Goal: Task Accomplishment & Management: Manage account settings

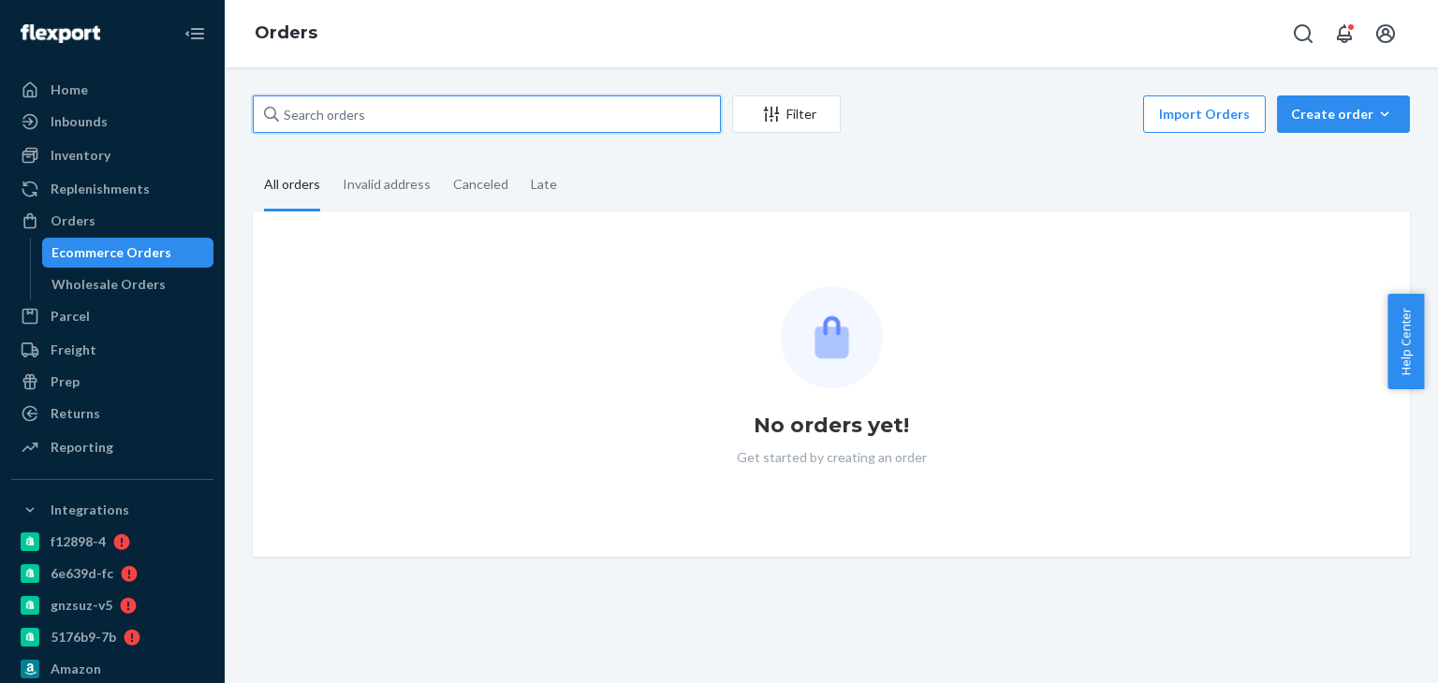
click at [332, 115] on input "text" at bounding box center [487, 113] width 468 height 37
paste input "#BIO-2703114"
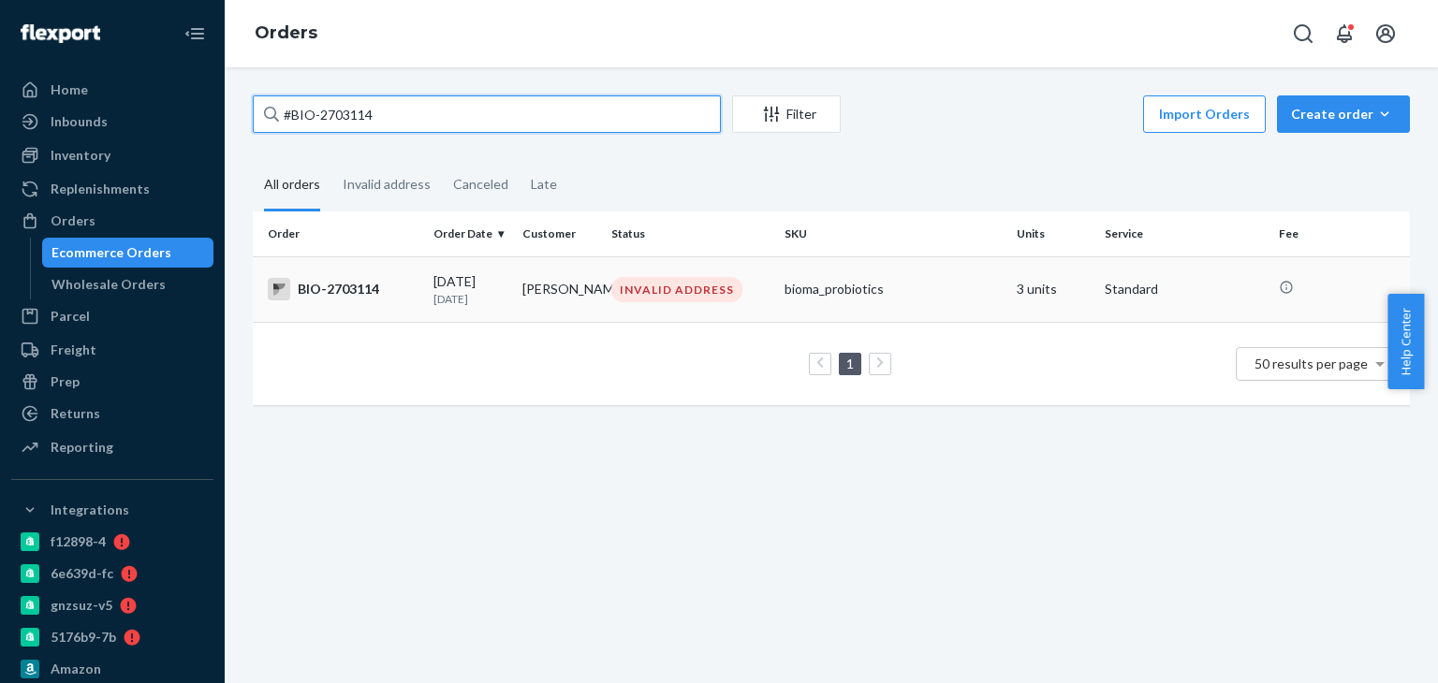
type input "#BIO-2703114"
click at [321, 299] on div "BIO-2703114" at bounding box center [343, 289] width 151 height 22
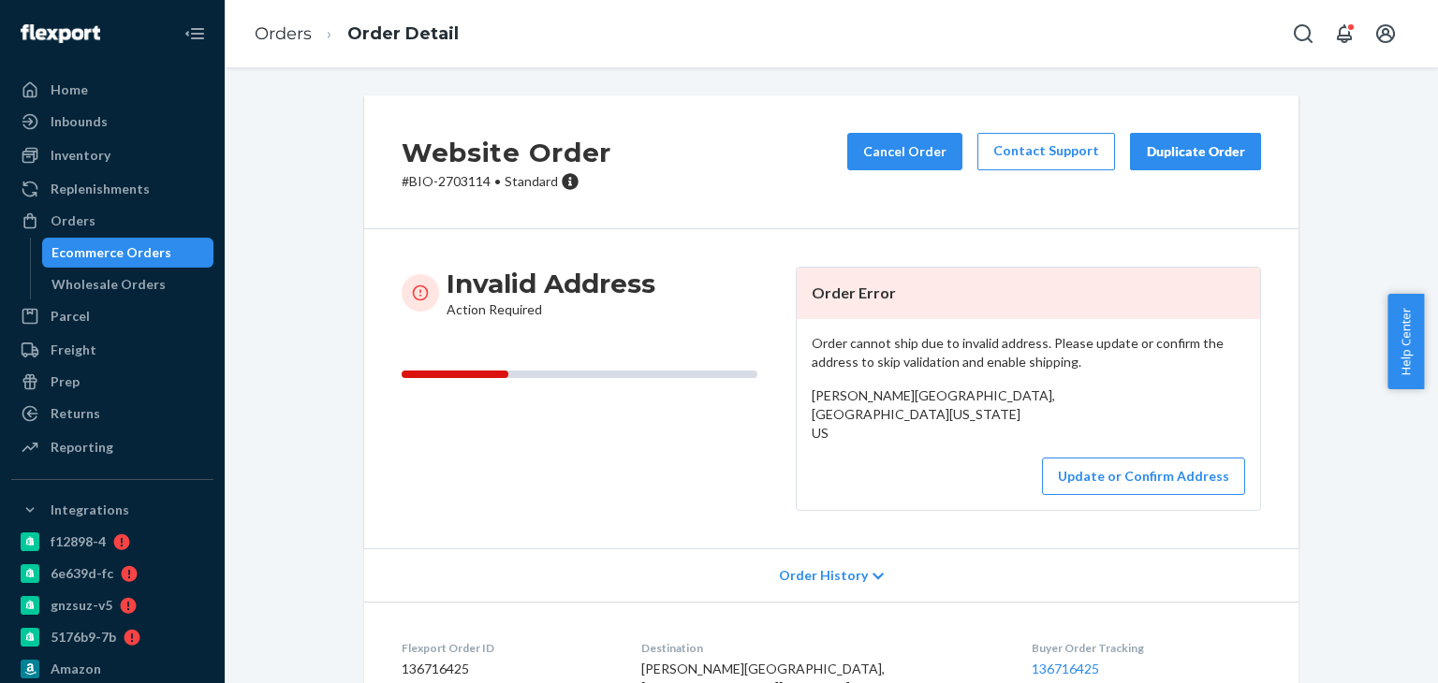
click at [868, 394] on span "[PERSON_NAME][GEOGRAPHIC_DATA], [GEOGRAPHIC_DATA][US_STATE] US" at bounding box center [933, 414] width 243 height 53
copy span "[PERSON_NAME]"
drag, startPoint x: 291, startPoint y: 36, endPoint x: 315, endPoint y: 85, distance: 54.9
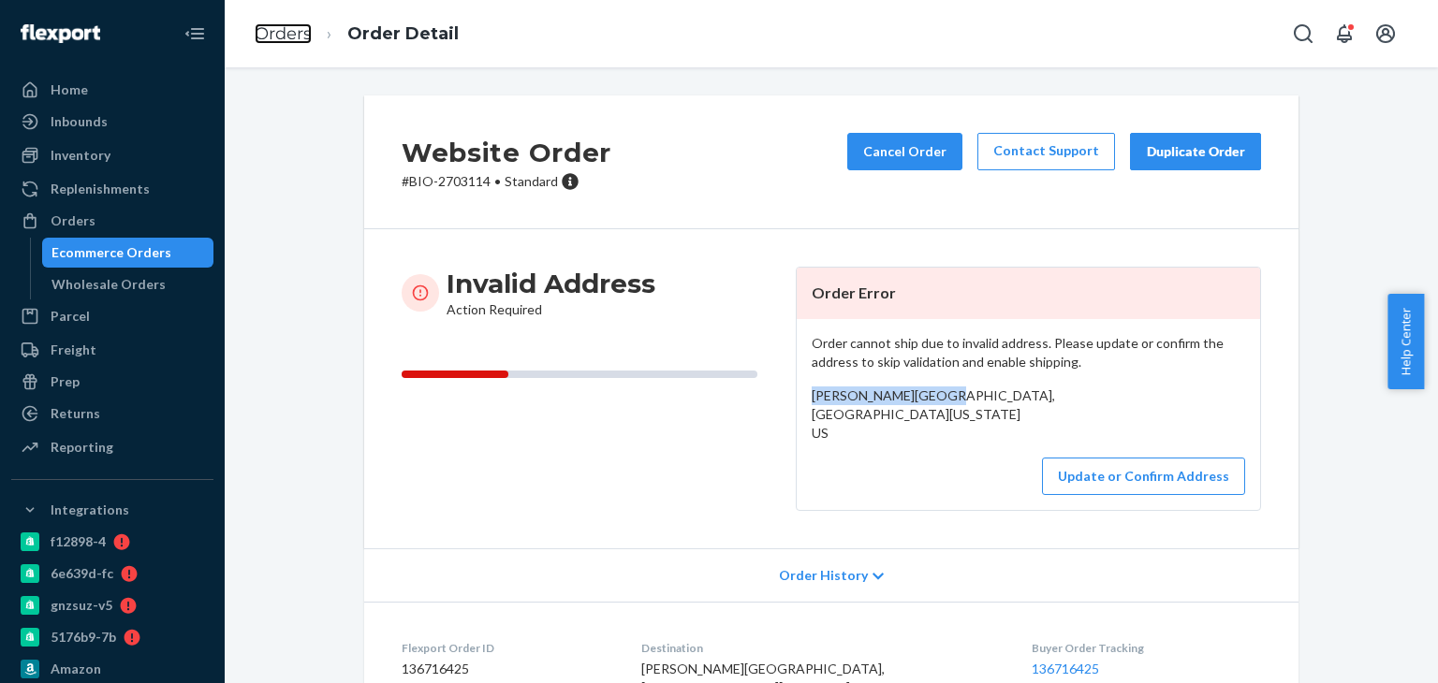
click at [290, 36] on link "Orders" at bounding box center [283, 33] width 57 height 21
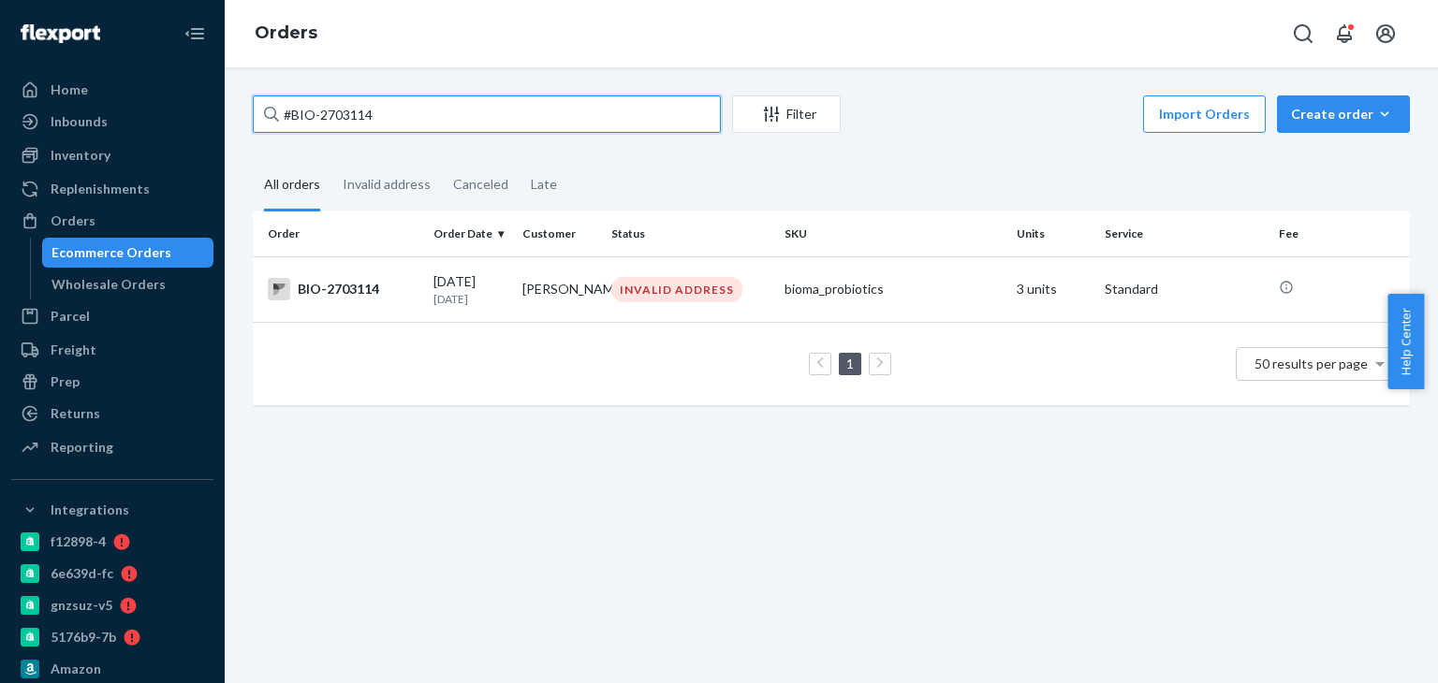
click at [326, 121] on input "#BIO-2703114" at bounding box center [487, 113] width 468 height 37
paste input "[PERSON_NAME]"
type input "[PERSON_NAME]"
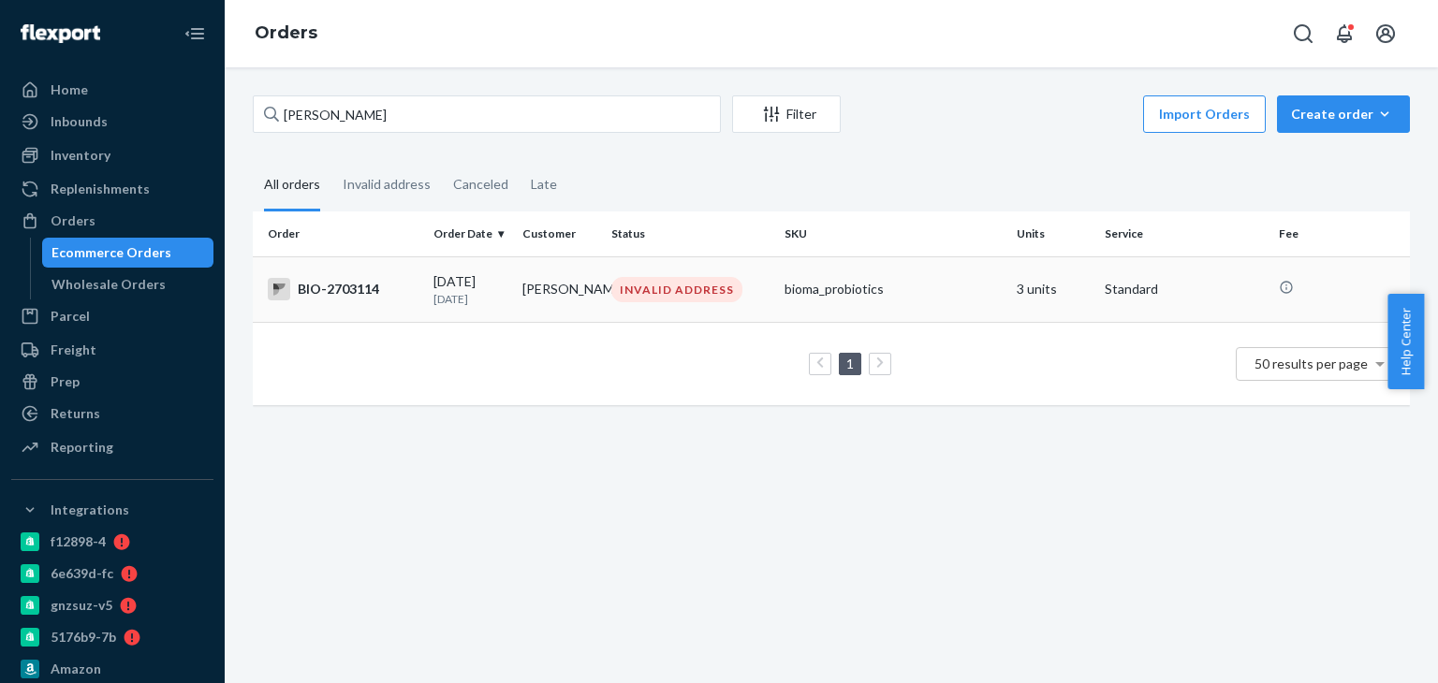
click at [345, 293] on div "BIO-2703114" at bounding box center [343, 289] width 151 height 22
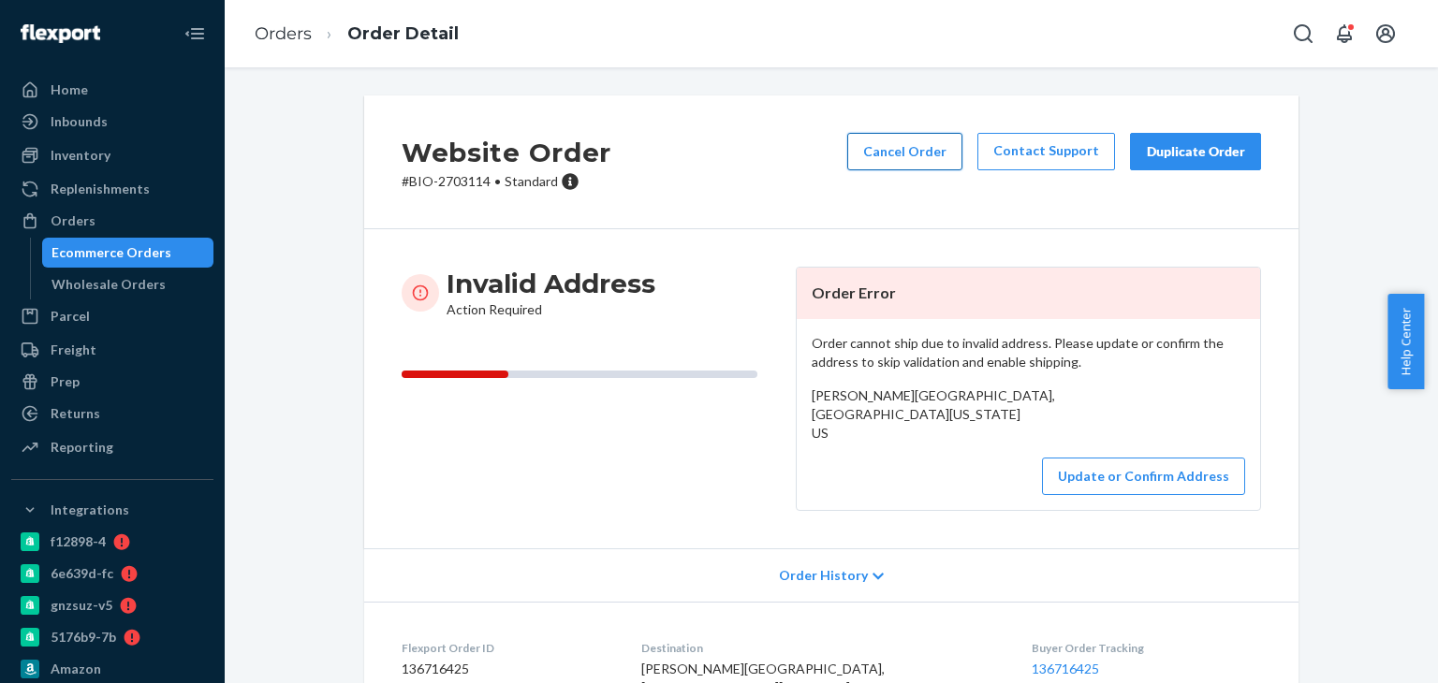
click at [902, 139] on button "Cancel Order" at bounding box center [904, 151] width 115 height 37
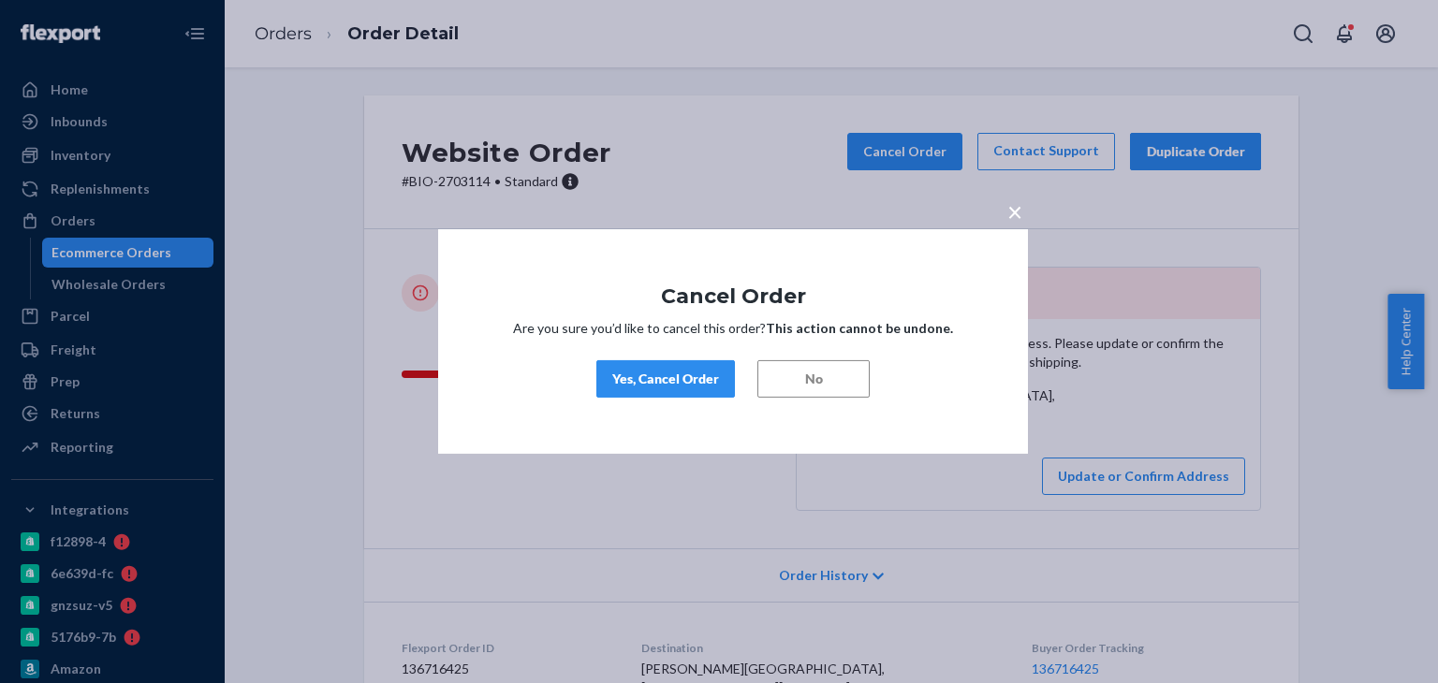
click at [639, 367] on button "Yes, Cancel Order" at bounding box center [665, 378] width 139 height 37
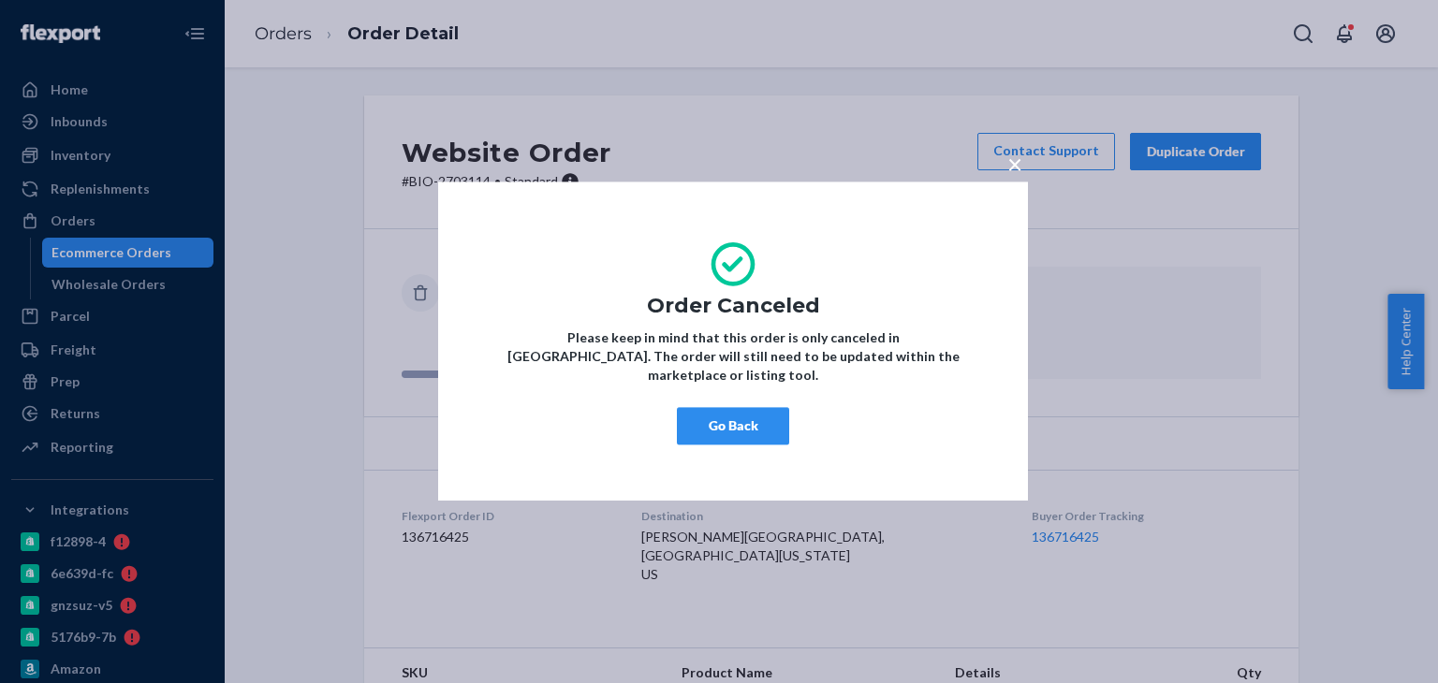
click at [749, 424] on button "Go Back" at bounding box center [733, 426] width 112 height 37
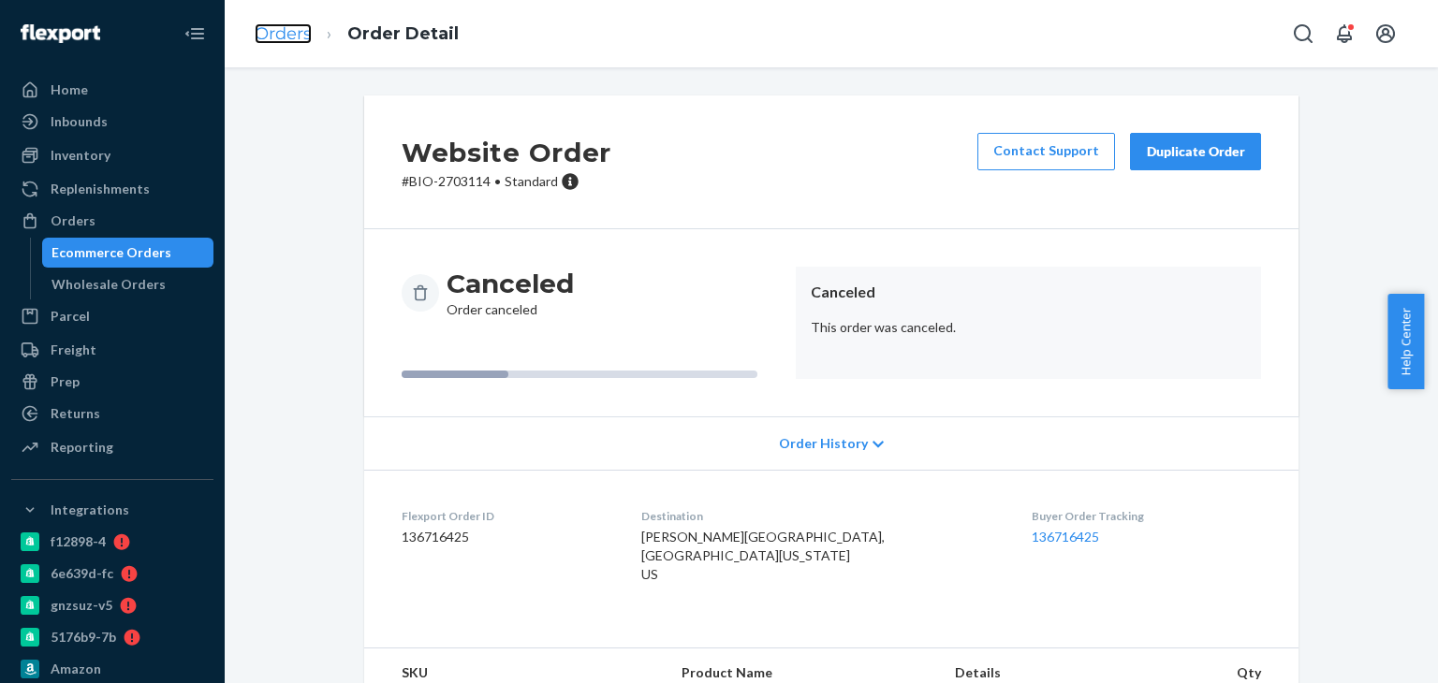
click at [279, 35] on link "Orders" at bounding box center [283, 33] width 57 height 21
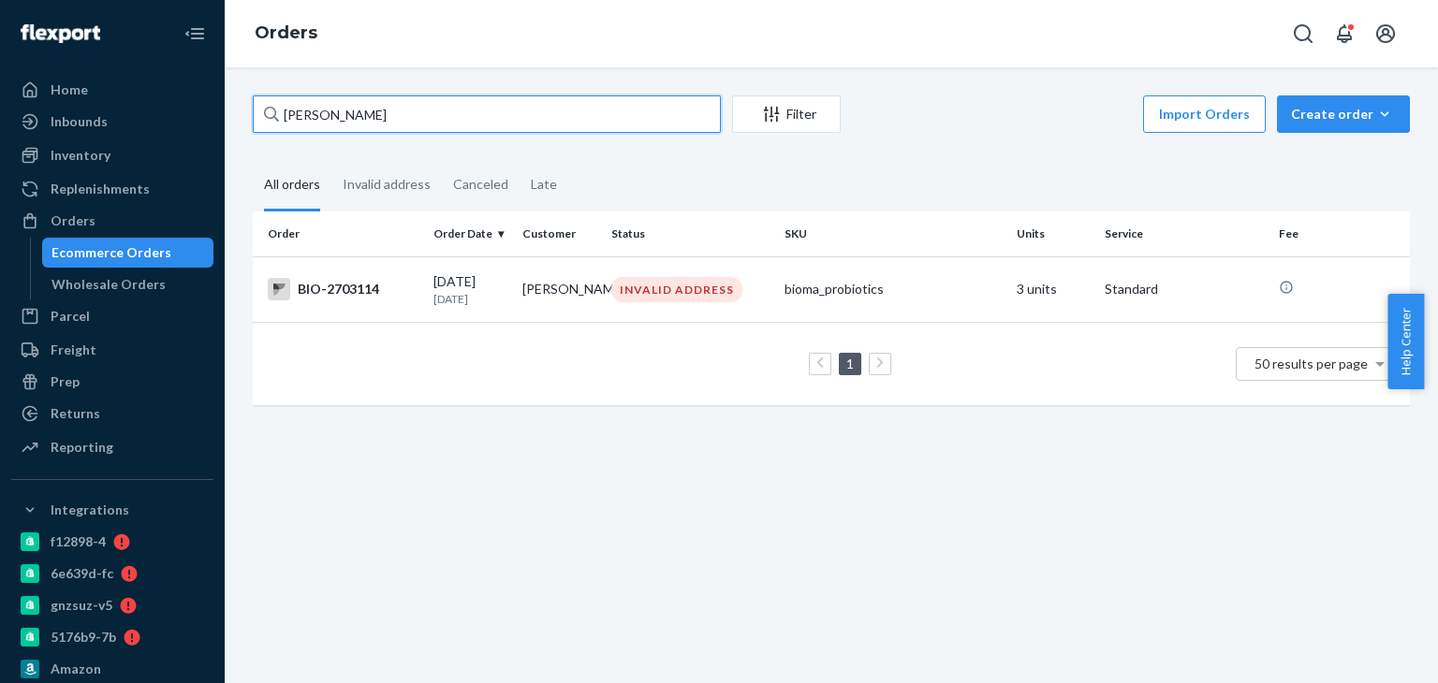
click at [373, 110] on input "[PERSON_NAME]" at bounding box center [487, 113] width 468 height 37
click at [452, 110] on input "[PERSON_NAME]" at bounding box center [487, 113] width 468 height 37
click at [452, 110] on input "[PERSON_NAME] Hillenmaye" at bounding box center [487, 113] width 468 height 37
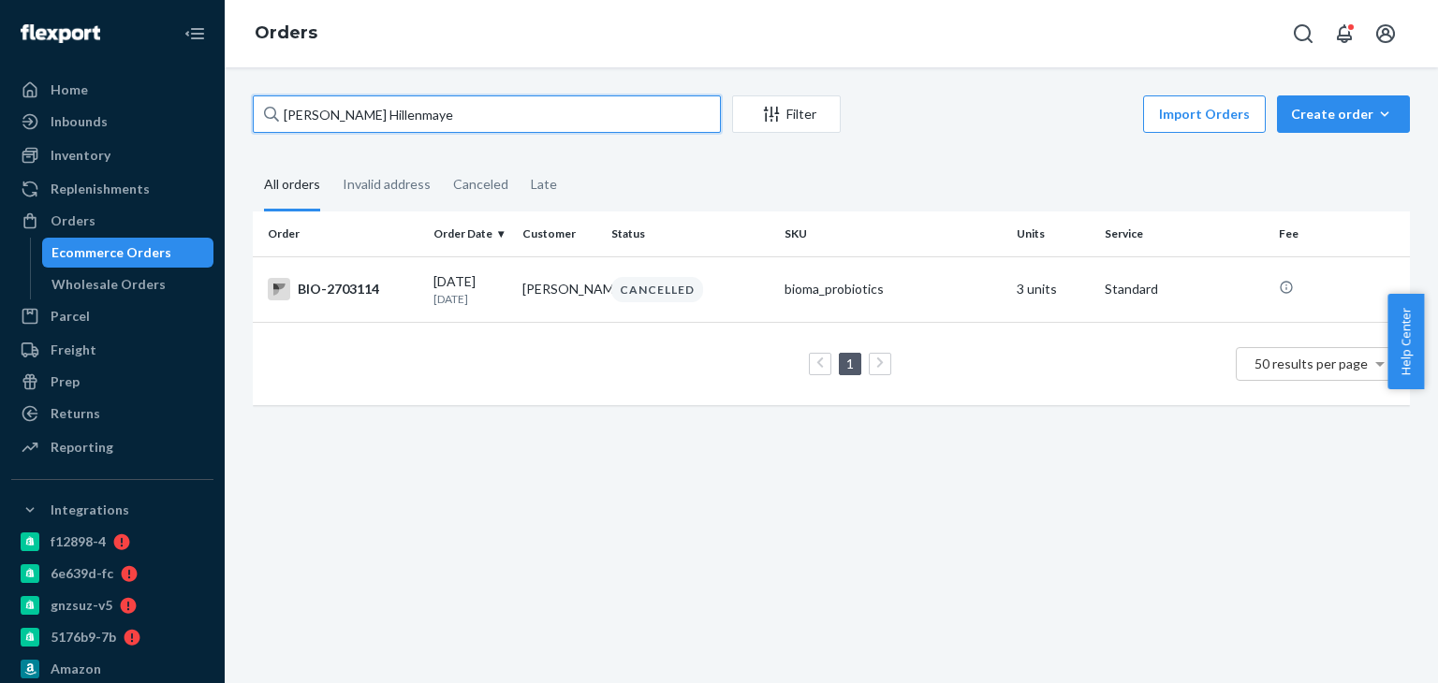
paste input "2716092"
type input "2716092"
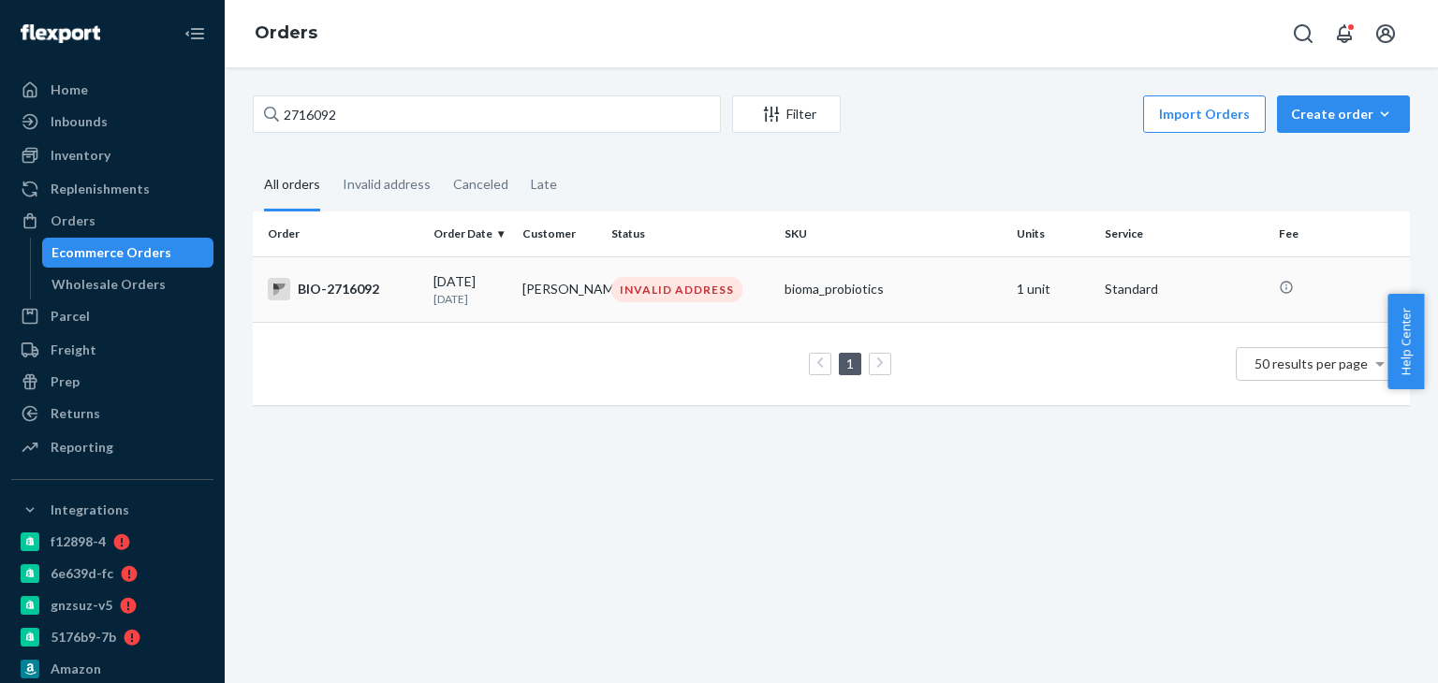
click at [361, 282] on div "BIO-2716092" at bounding box center [343, 289] width 151 height 22
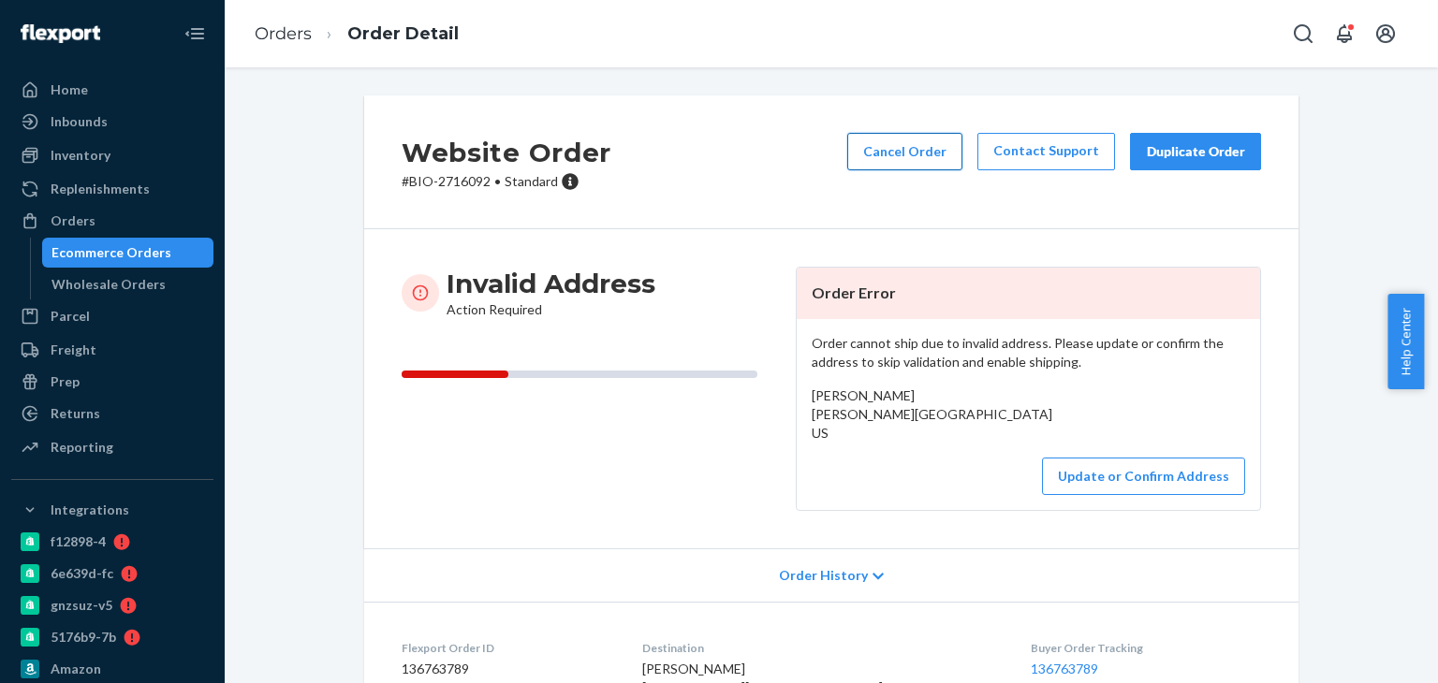
click at [926, 138] on button "Cancel Order" at bounding box center [904, 151] width 115 height 37
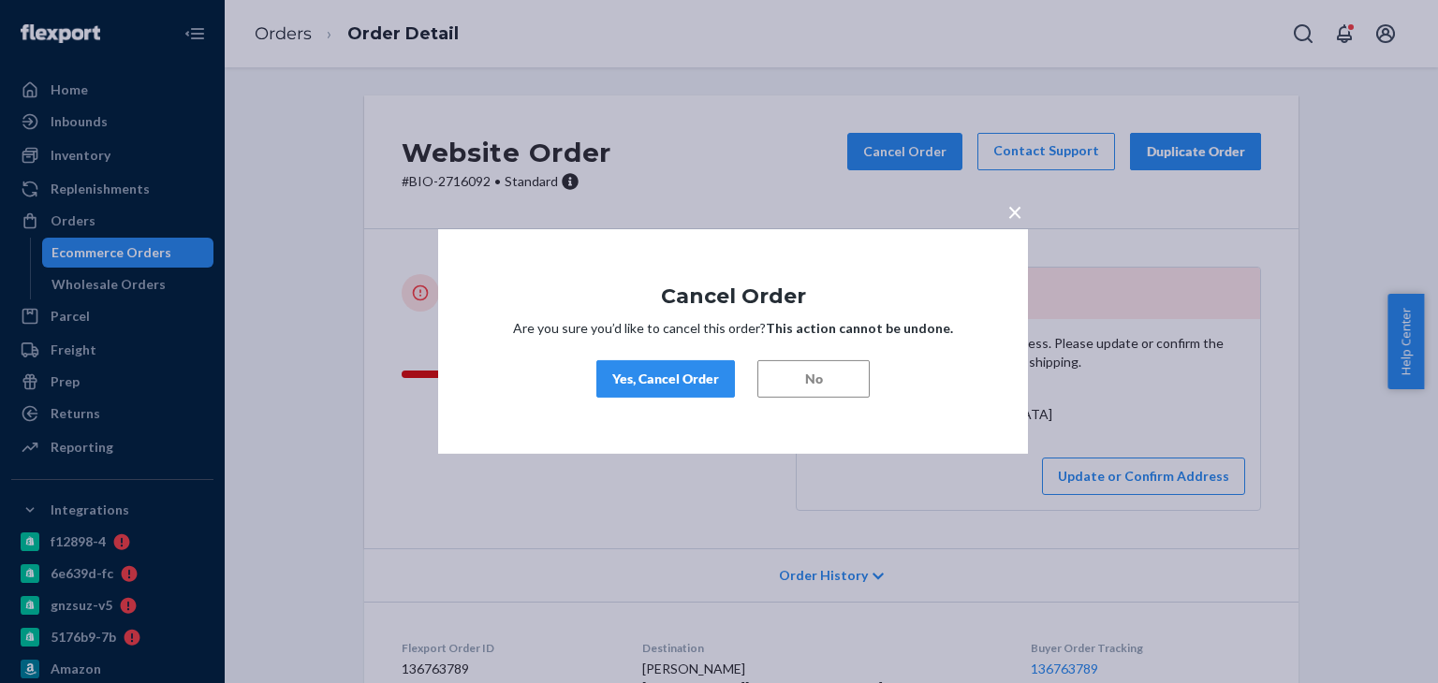
click at [660, 379] on div "Yes, Cancel Order" at bounding box center [665, 379] width 107 height 19
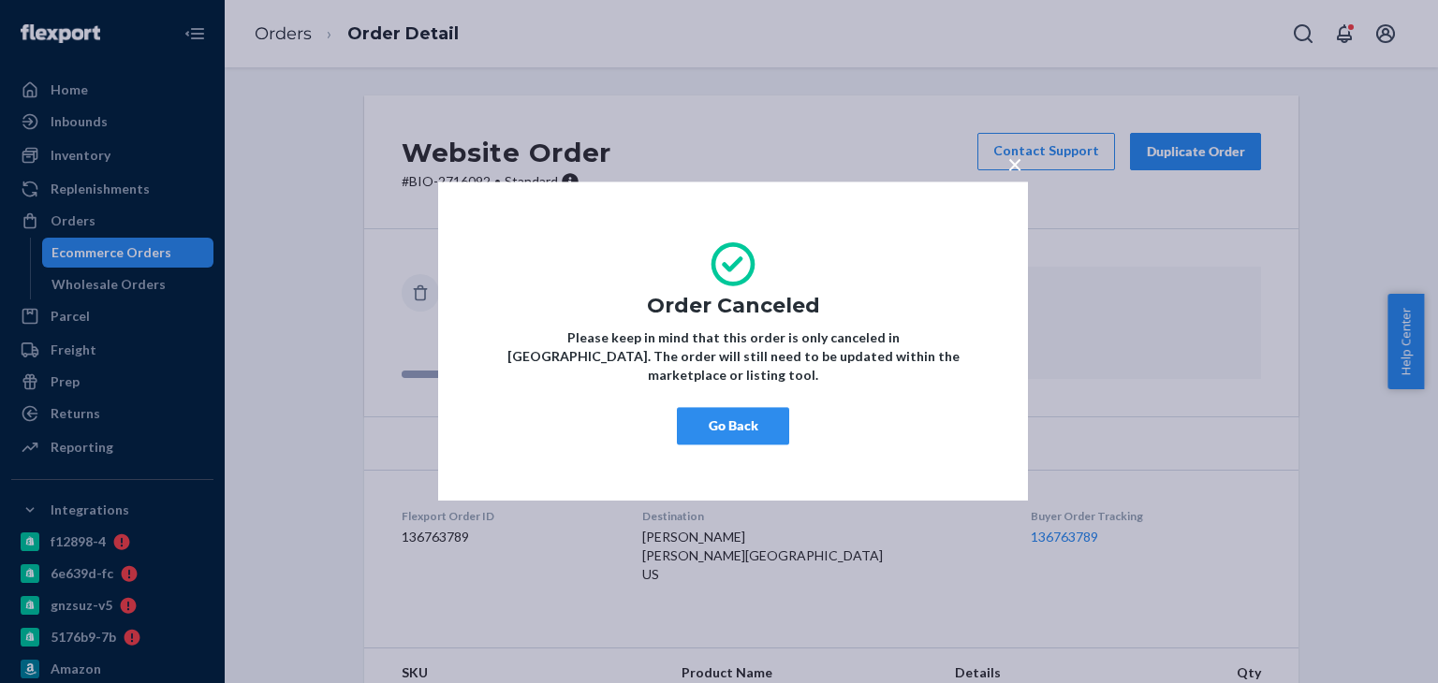
click at [756, 417] on button "Go Back" at bounding box center [733, 426] width 112 height 37
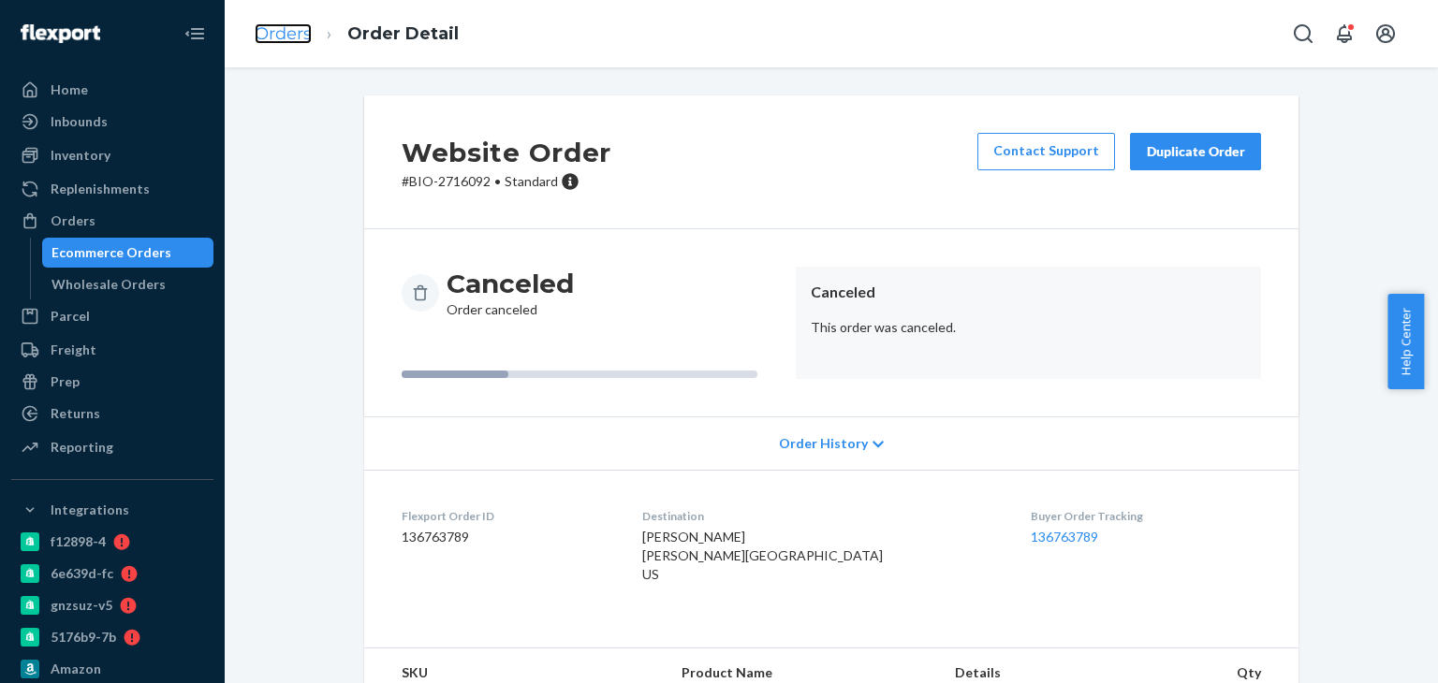
click at [287, 31] on link "Orders" at bounding box center [283, 33] width 57 height 21
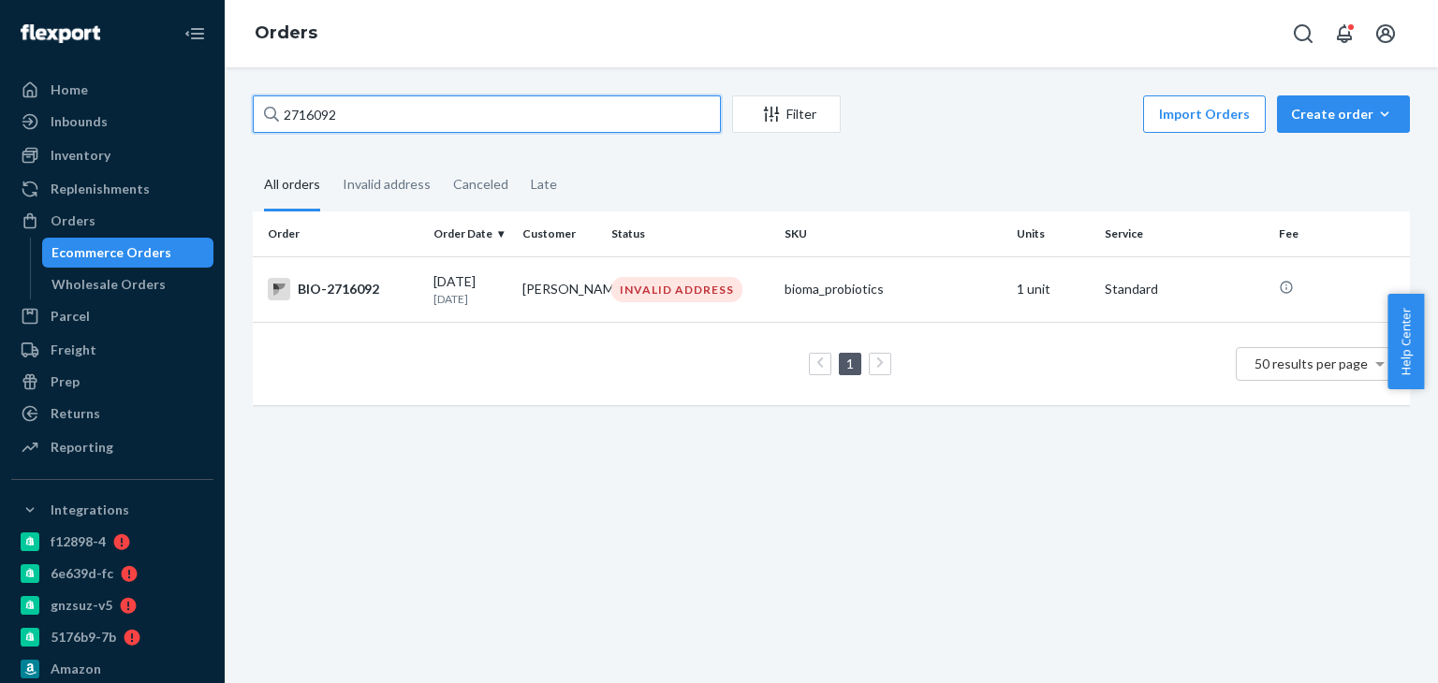
click at [381, 119] on input "2716092" at bounding box center [487, 113] width 468 height 37
paste input "688388"
type input "2688388"
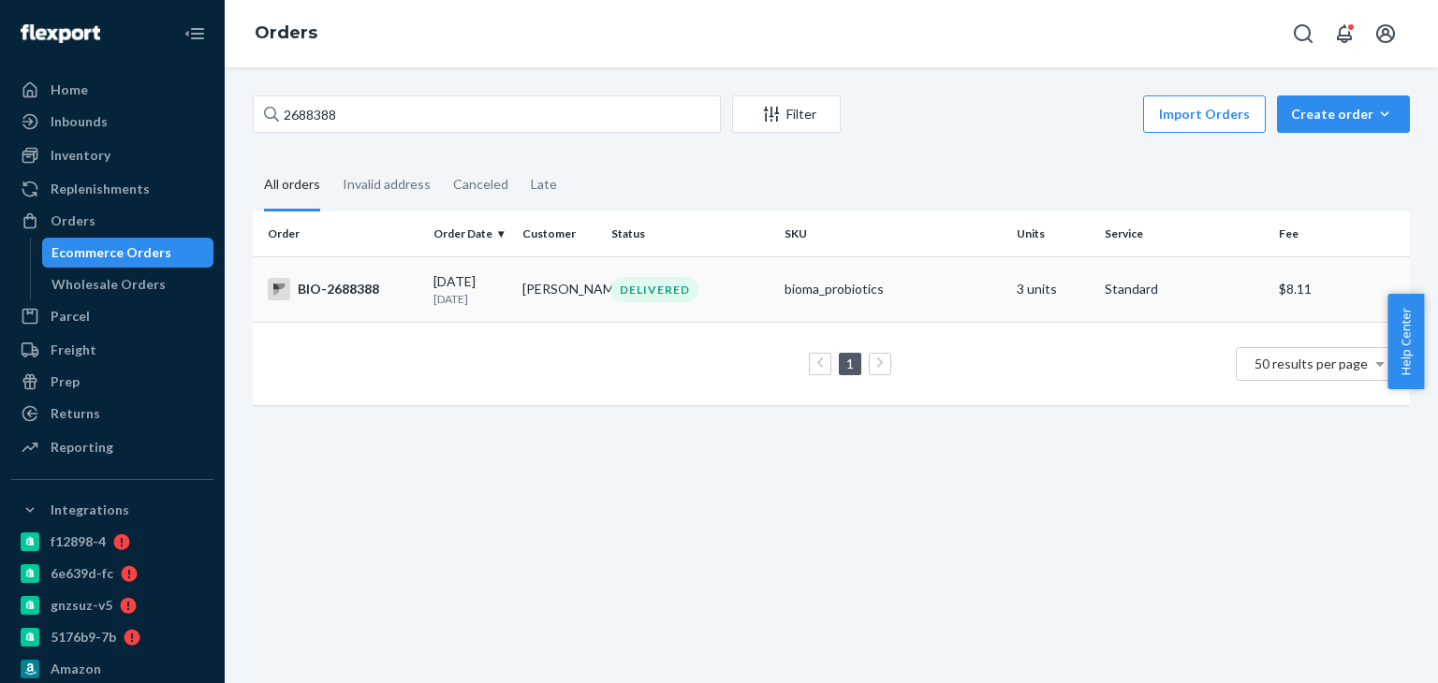
click at [327, 301] on div "BIO-2688388" at bounding box center [343, 289] width 151 height 22
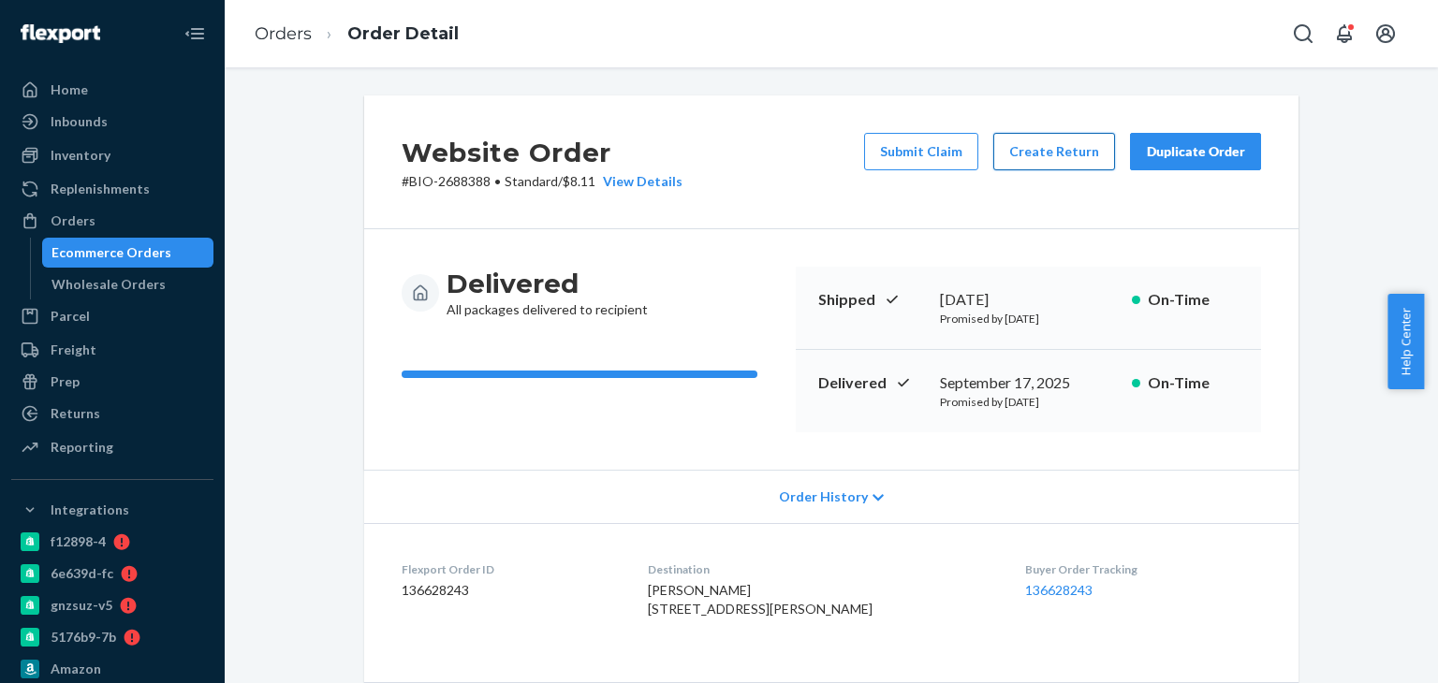
click at [1046, 147] on button "Create Return" at bounding box center [1054, 151] width 122 height 37
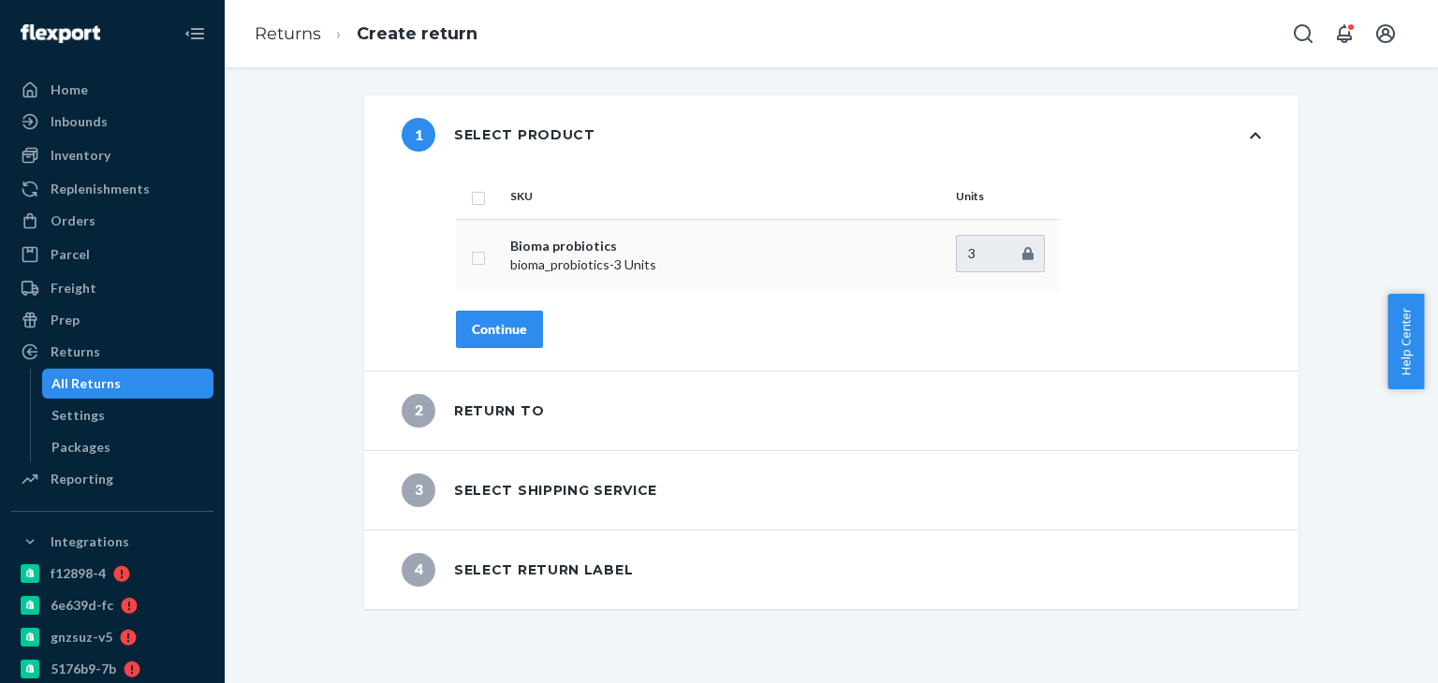
click at [477, 254] on input "checkbox" at bounding box center [478, 256] width 15 height 20
checkbox input "true"
type input "2"
click at [1021, 258] on input "2" at bounding box center [1000, 253] width 89 height 37
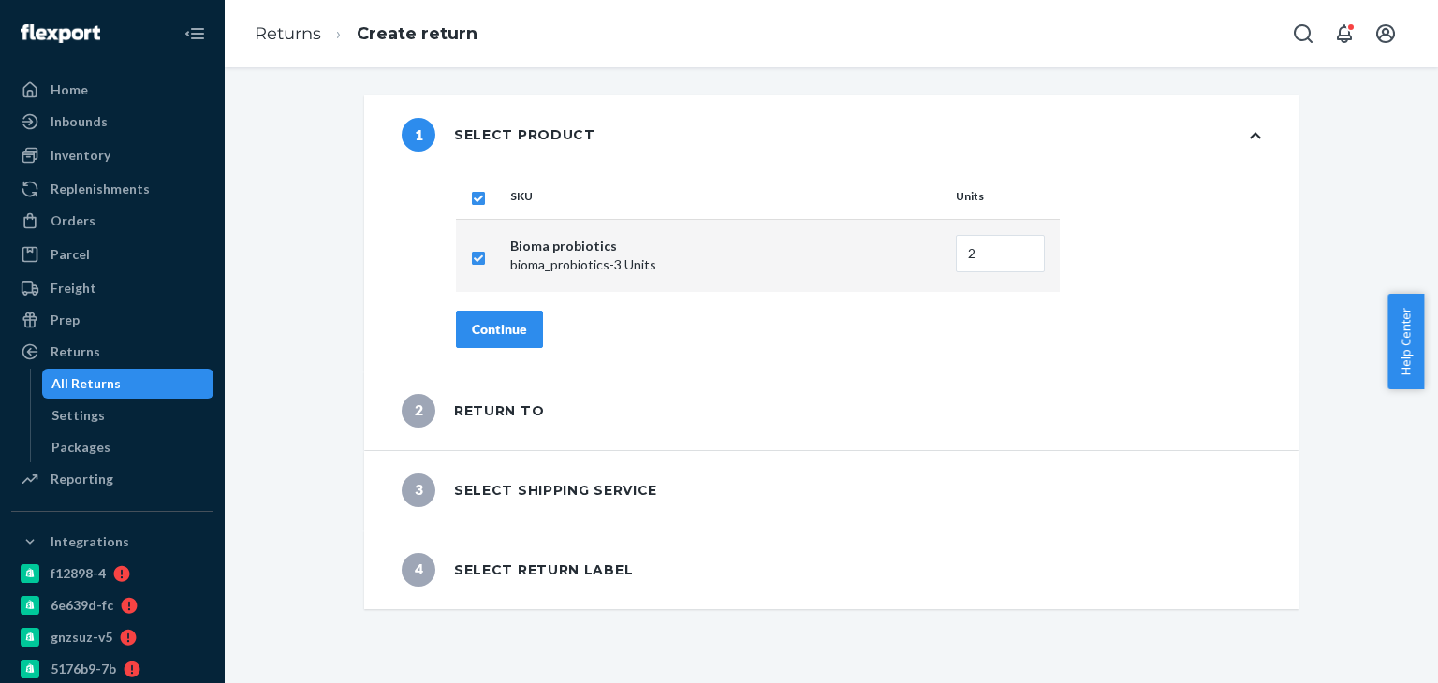
click at [506, 331] on div "Continue" at bounding box center [499, 329] width 55 height 19
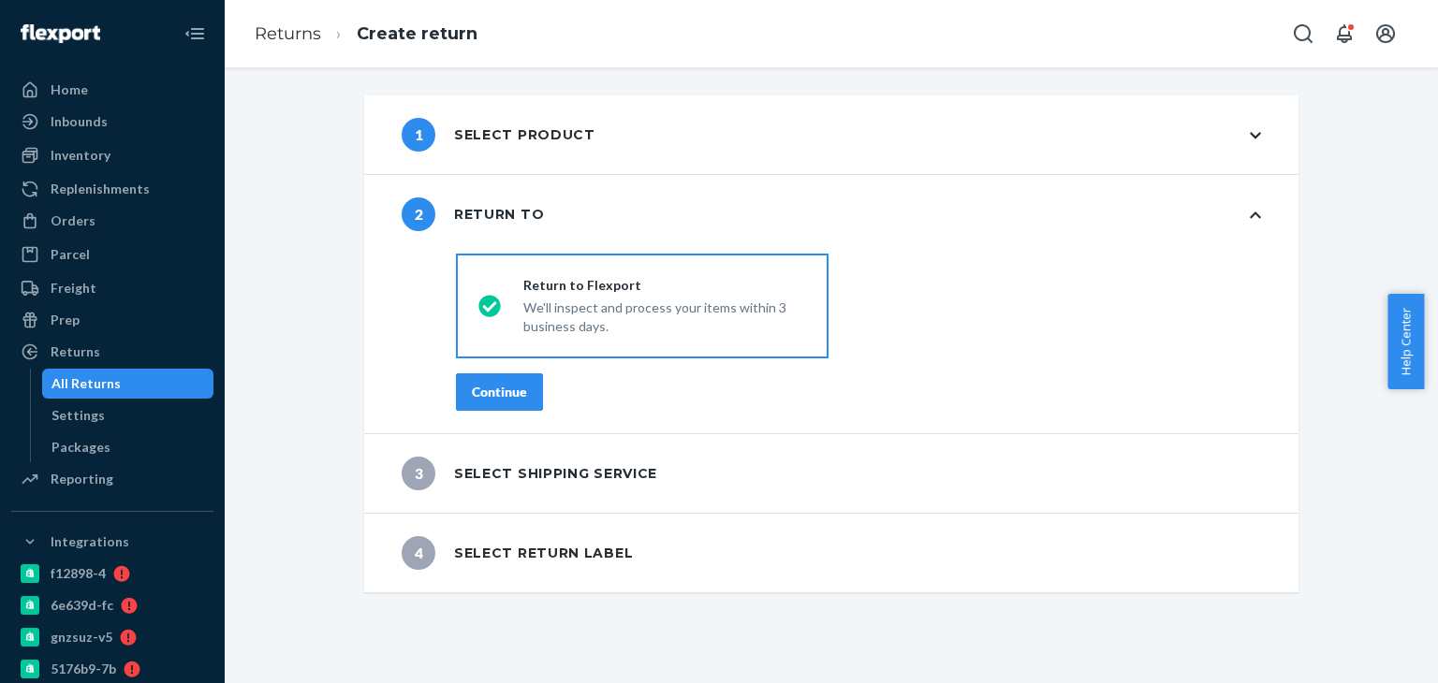
click at [483, 400] on div "Continue" at bounding box center [499, 392] width 55 height 19
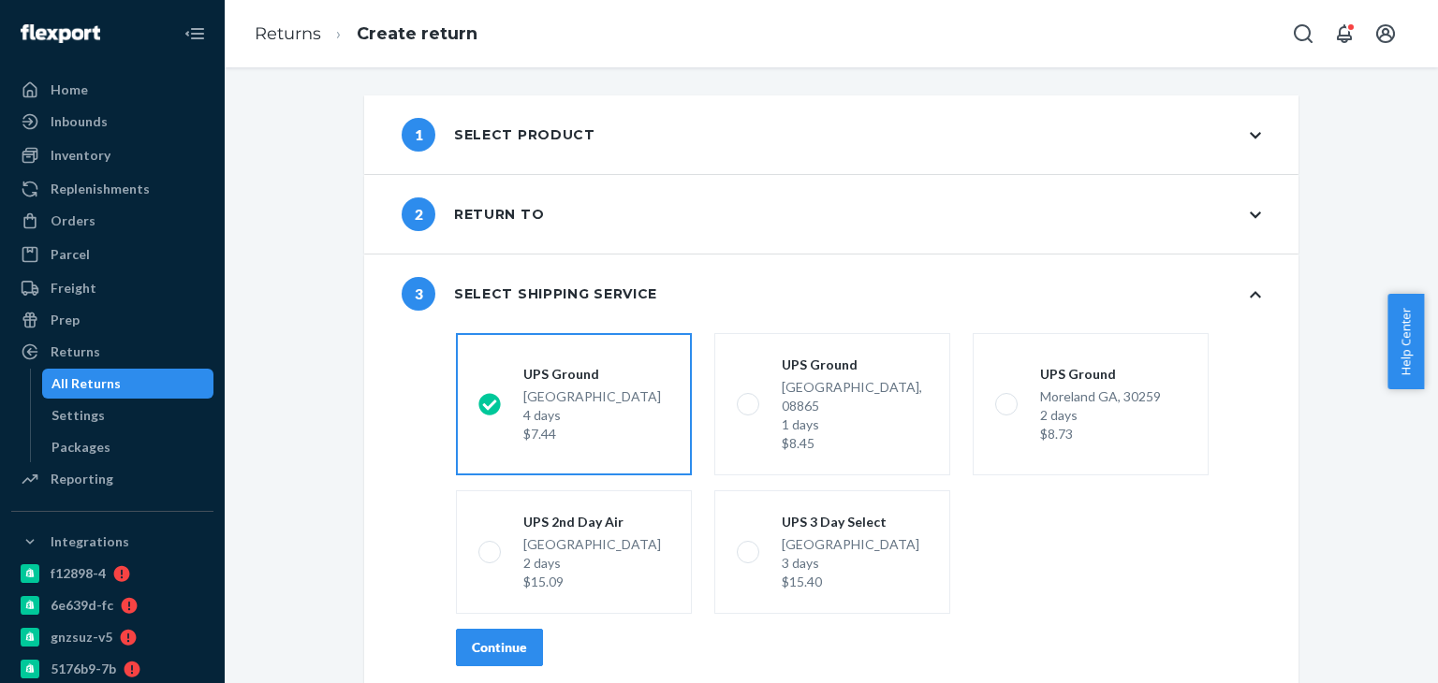
scroll to position [66, 0]
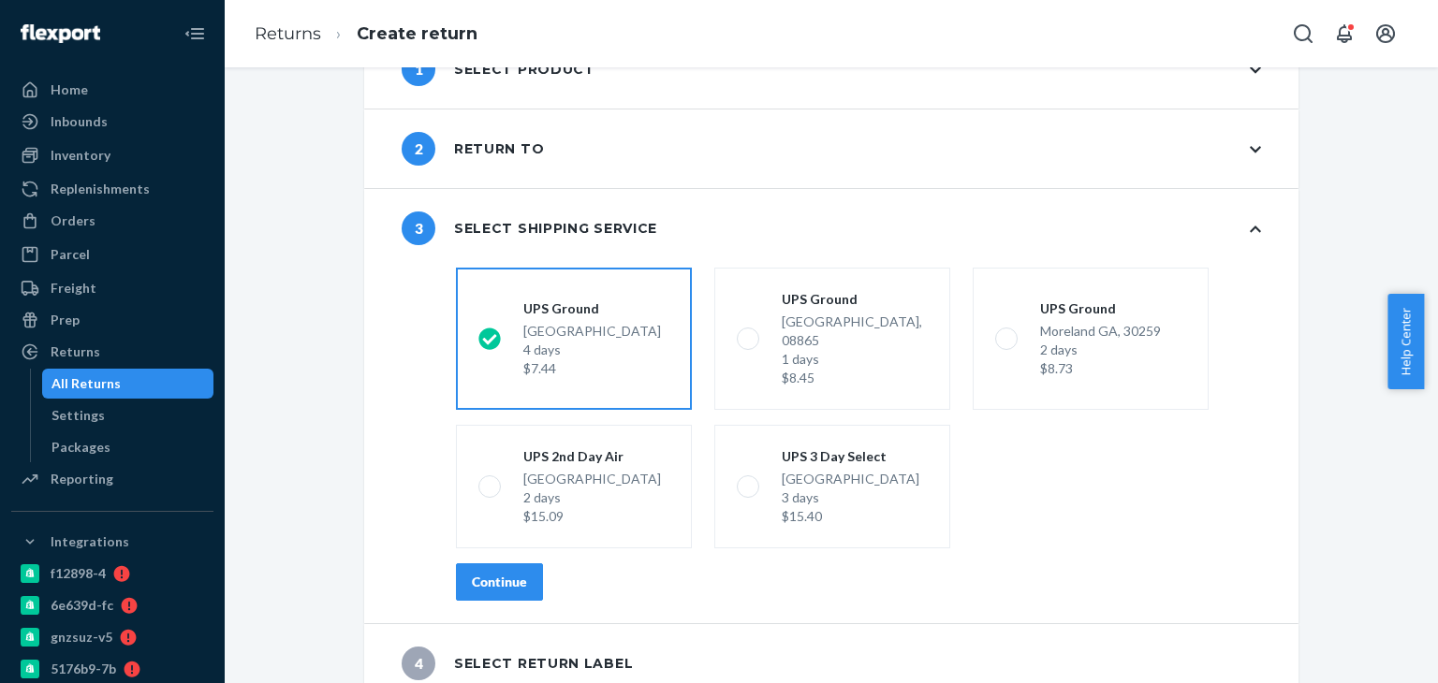
click at [487, 540] on div "shippingRatesRadioGroup [GEOGRAPHIC_DATA] 4 days $7.44 [GEOGRAPHIC_DATA] 1 days…" at bounding box center [858, 441] width 880 height 363
click at [487, 564] on button "Continue" at bounding box center [499, 582] width 87 height 37
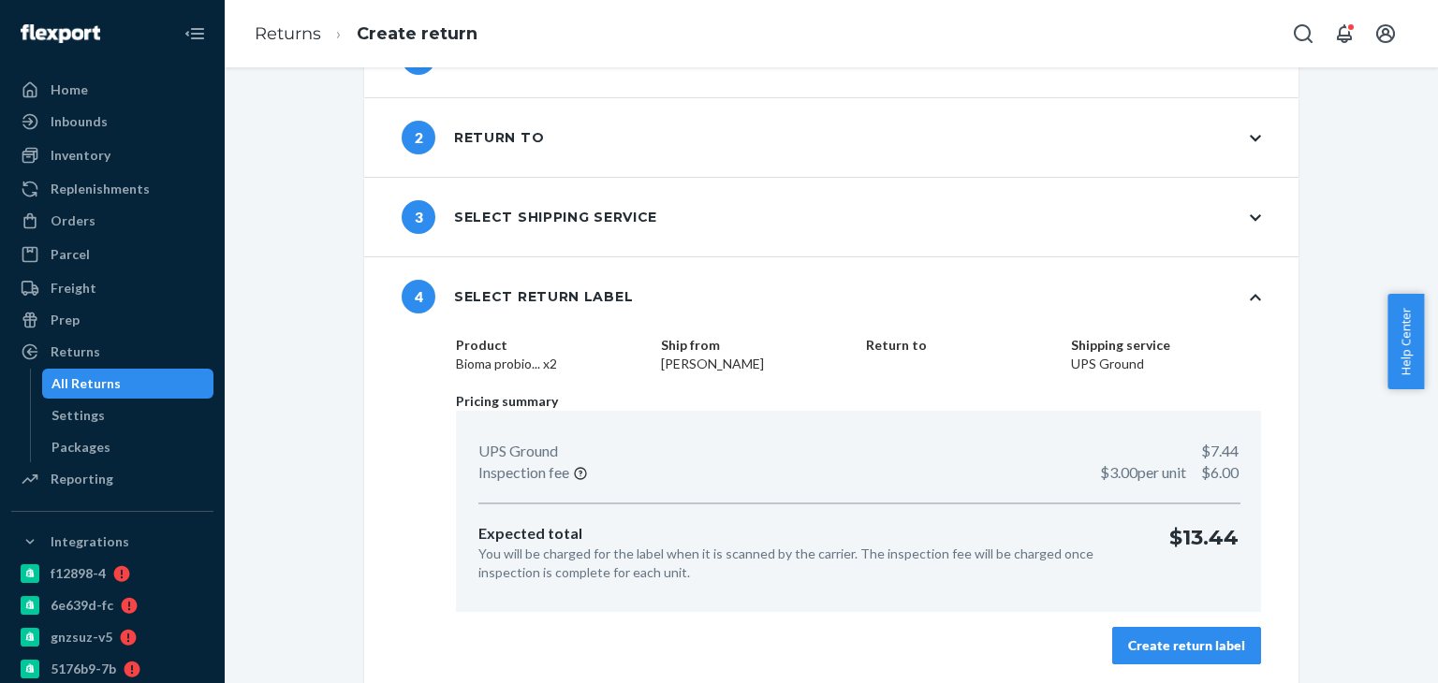
scroll to position [80, 0]
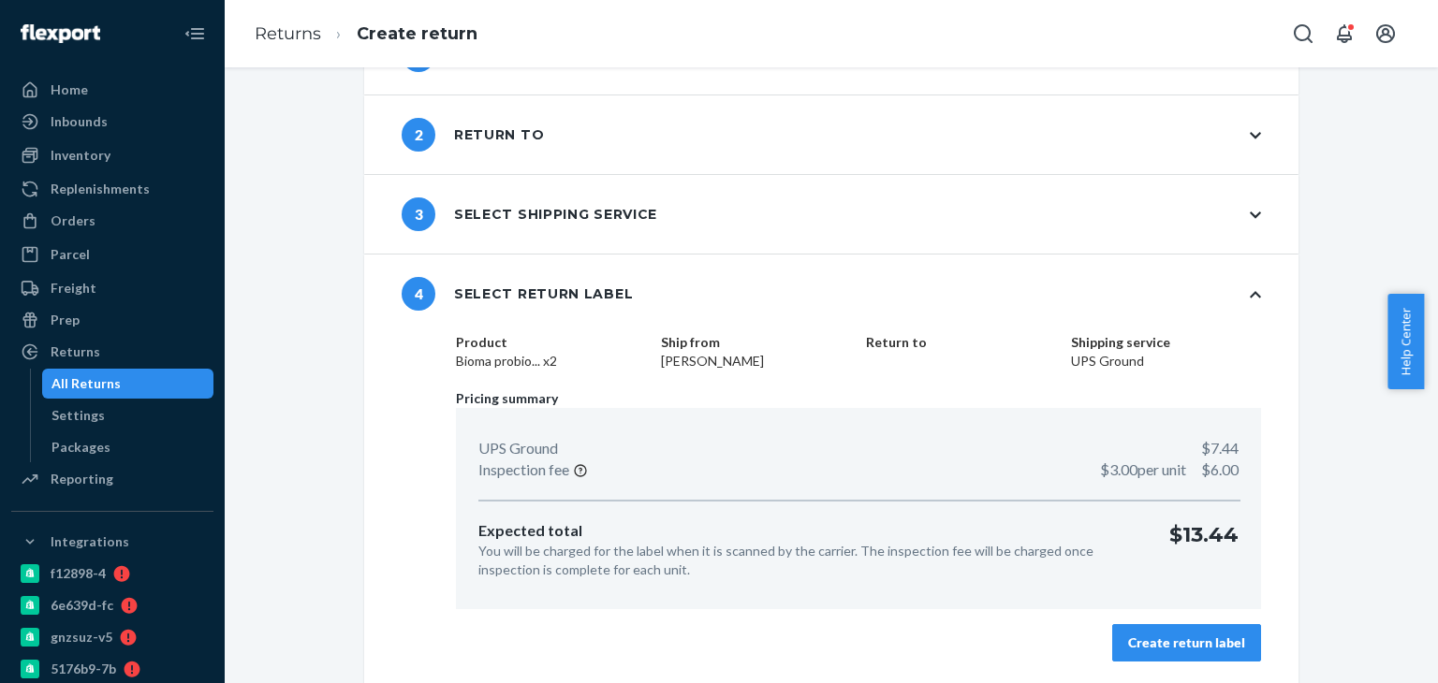
click at [1165, 666] on div "Product Bioma probio... x2 Ship from [PERSON_NAME] Return to Shipping service U…" at bounding box center [858, 508] width 880 height 351
click at [1157, 653] on button "Create return label" at bounding box center [1186, 642] width 149 height 37
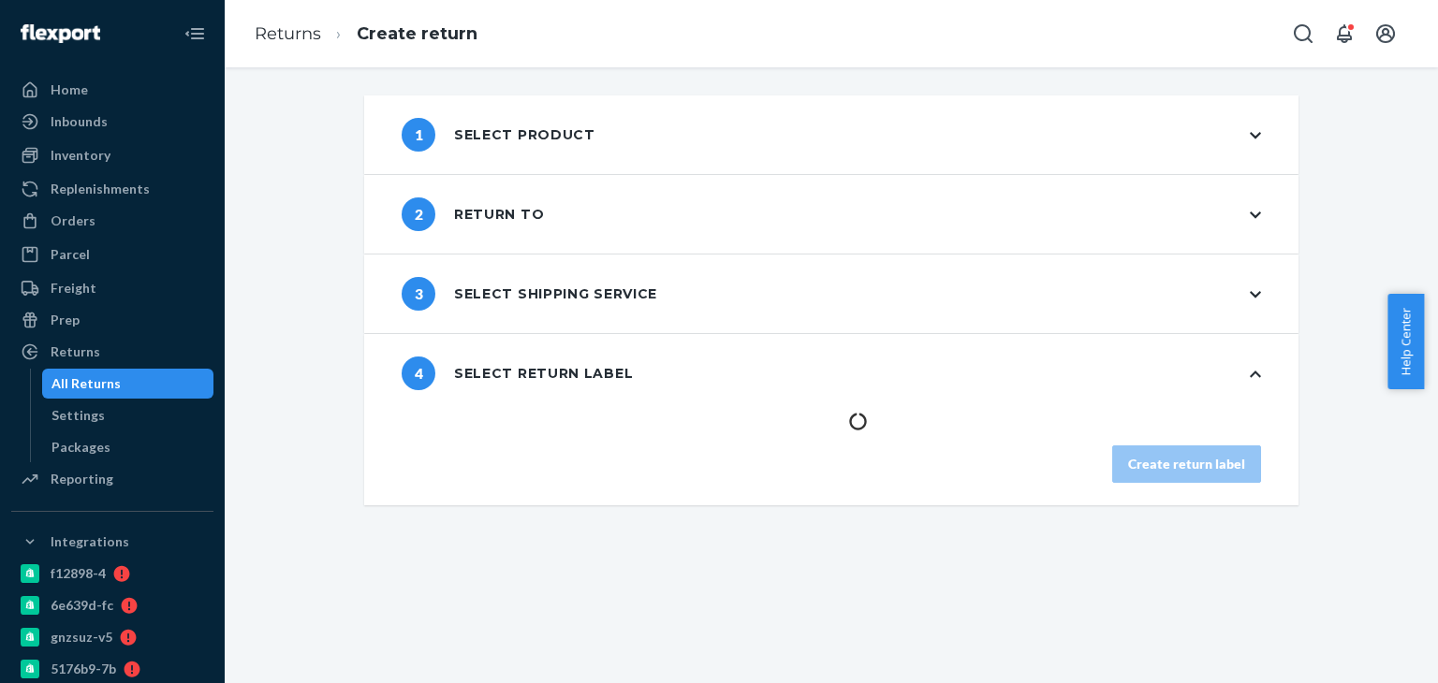
scroll to position [0, 0]
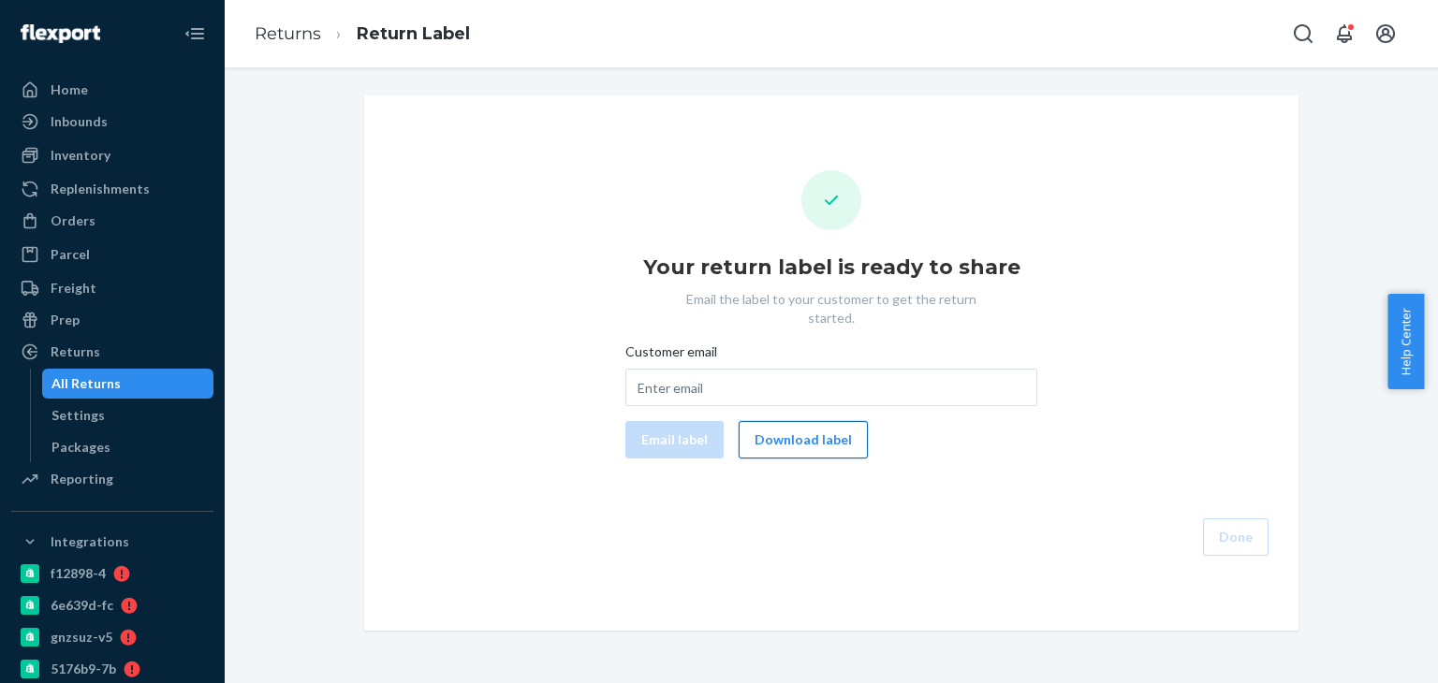
click at [794, 421] on button "Download label" at bounding box center [803, 439] width 129 height 37
